Goal: Task Accomplishment & Management: Check status

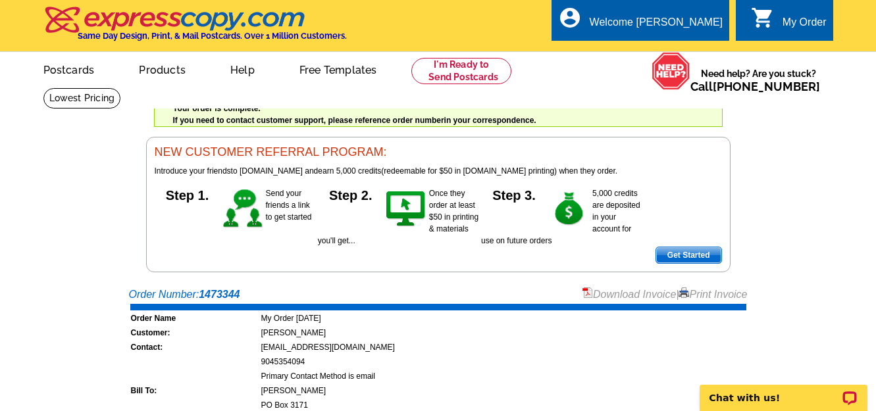
click at [795, 24] on div "My Order" at bounding box center [804, 25] width 44 height 18
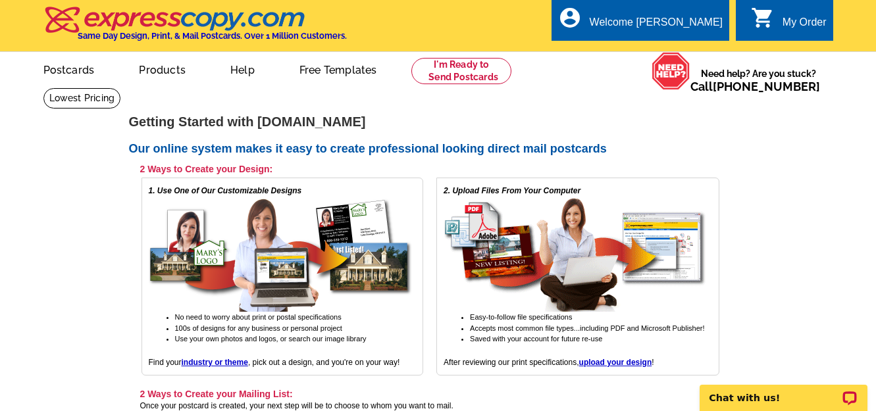
click at [796, 21] on div "My Order" at bounding box center [804, 25] width 44 height 18
click at [708, 47] on link "My Account" at bounding box center [689, 51] width 57 height 12
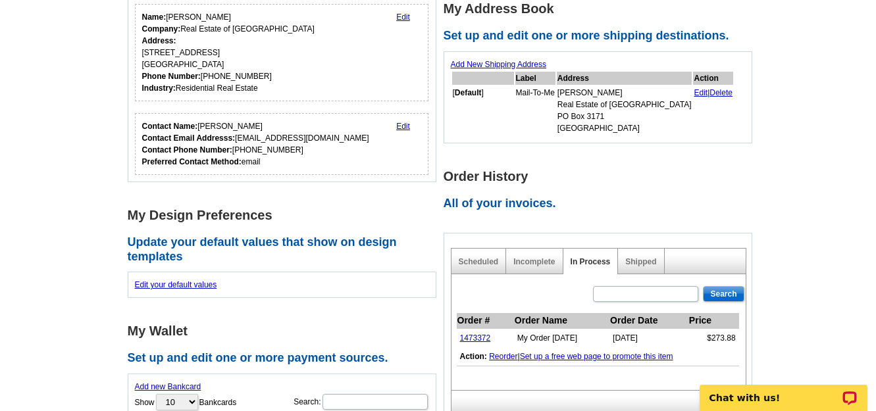
scroll to position [234, 0]
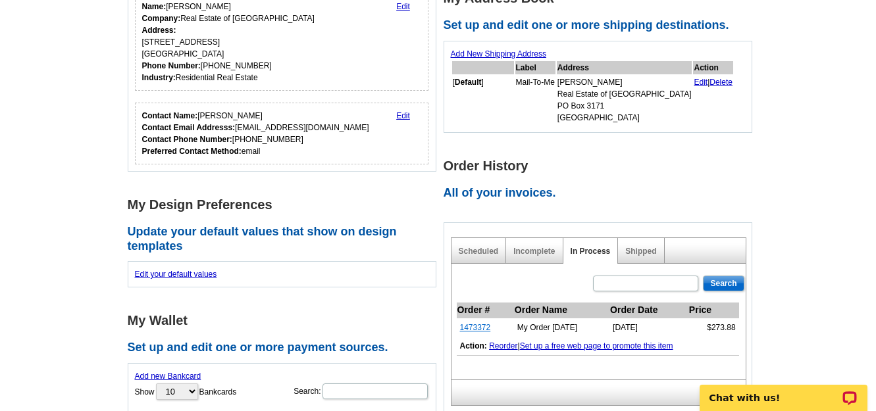
click at [476, 326] on link "1473372" at bounding box center [475, 327] width 31 height 9
